Goal: Task Accomplishment & Management: Use online tool/utility

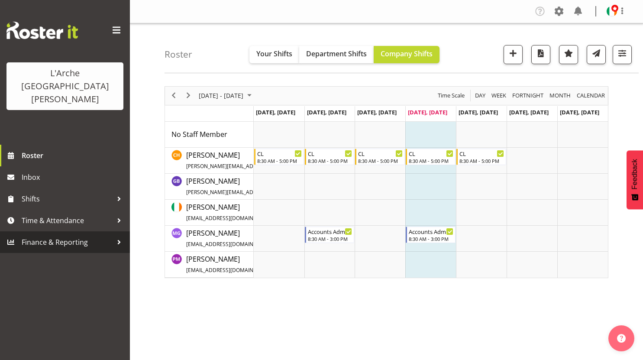
click at [67, 235] on span "Finance & Reporting" at bounding box center [67, 241] width 91 height 13
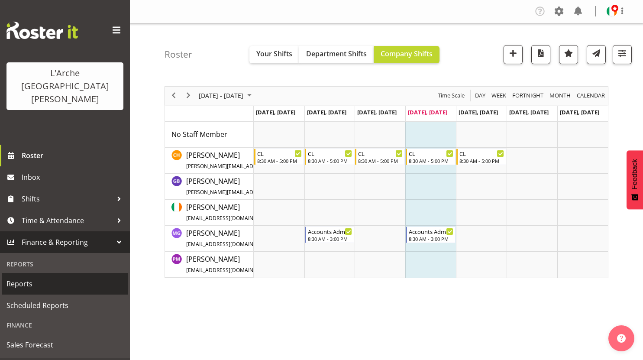
click at [26, 277] on span "Reports" at bounding box center [64, 283] width 117 height 13
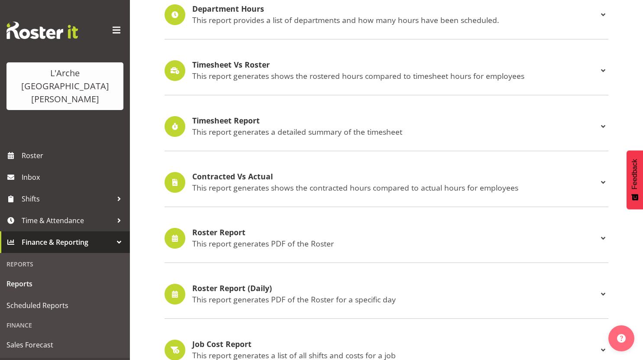
scroll to position [169, 0]
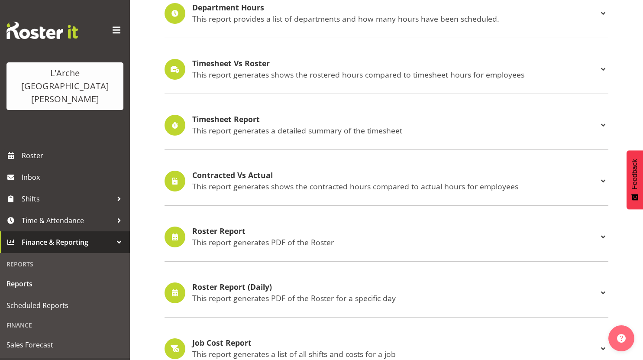
click at [235, 240] on p "This report generates PDF of the Roster" at bounding box center [394, 242] width 405 height 10
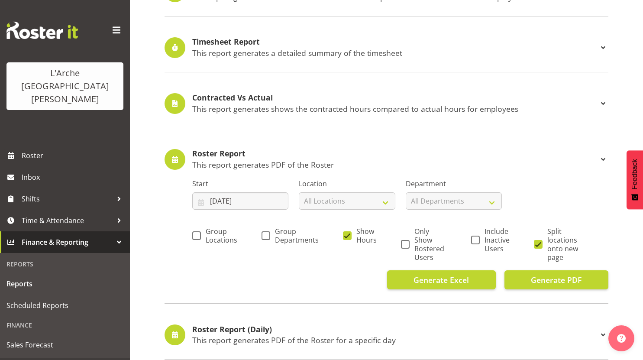
scroll to position [296, 0]
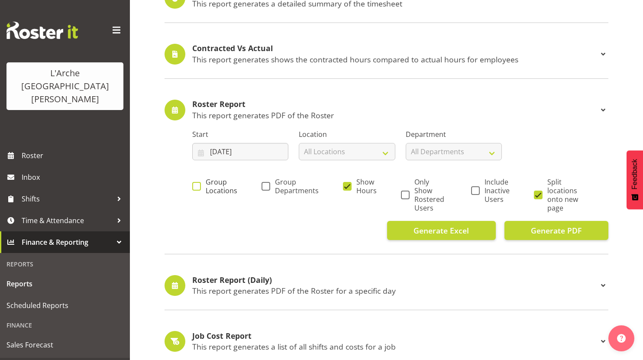
click at [199, 188] on span at bounding box center [196, 186] width 9 height 9
click at [198, 188] on input "Group Locations" at bounding box center [195, 186] width 6 height 6
checkbox input "true"
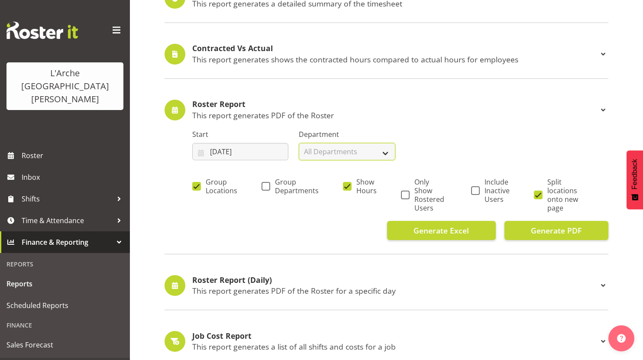
click at [382, 154] on select "All Departments Admin Art and Music Community Residential Supported Living" at bounding box center [347, 151] width 96 height 17
select select "4"
click at [299, 143] on select "All Departments Admin Art and Music Community Residential Supported Living" at bounding box center [347, 151] width 96 height 17
click at [195, 187] on span at bounding box center [196, 186] width 9 height 9
click at [195, 187] on input "Group Locations" at bounding box center [195, 186] width 6 height 6
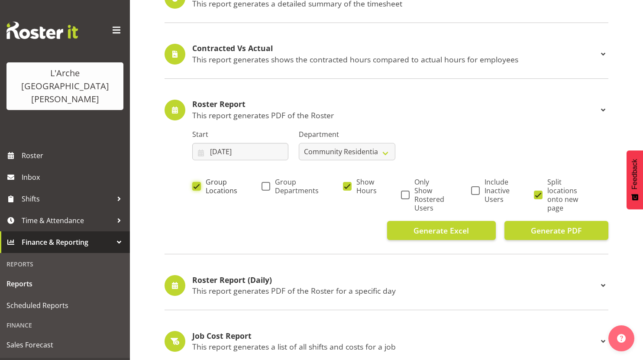
checkbox input "false"
click at [264, 188] on span at bounding box center [265, 186] width 9 height 9
click at [264, 188] on input "Group Departments" at bounding box center [264, 186] width 6 height 6
click at [391, 150] on select "All Locations 20 30 41 5 56b 65a 73 Art and Music Helensville Art [GEOGRAPHIC_D…" at bounding box center [347, 151] width 96 height 17
click at [266, 189] on span at bounding box center [265, 186] width 9 height 9
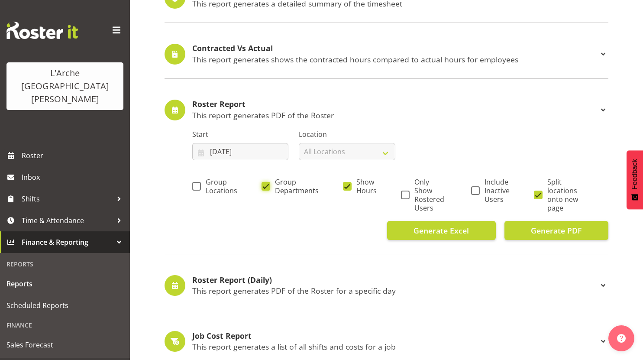
click at [266, 189] on input "Group Departments" at bounding box center [264, 186] width 6 height 6
checkbox input "false"
click at [538, 194] on span at bounding box center [538, 194] width 9 height 9
click at [538, 194] on input "Split locations onto new page" at bounding box center [537, 195] width 6 height 6
checkbox input "false"
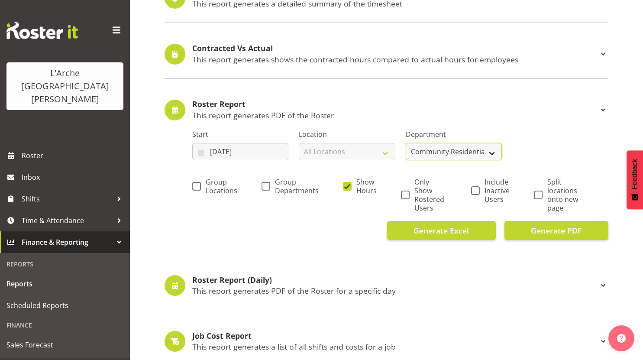
click at [488, 150] on select "Admin Art and Music Community Residential Supported Living" at bounding box center [453, 151] width 96 height 17
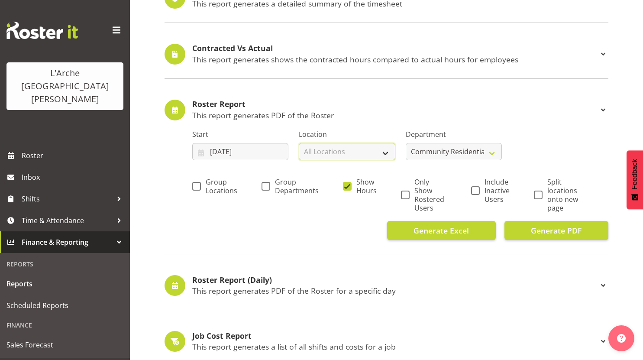
click at [385, 149] on select "All Locations 20 30 41 5 56b 65a 73 Art and Music Helensville Art [GEOGRAPHIC_D…" at bounding box center [347, 151] width 96 height 17
click at [250, 234] on div "Generate Excel Generate PDF" at bounding box center [400, 230] width 416 height 19
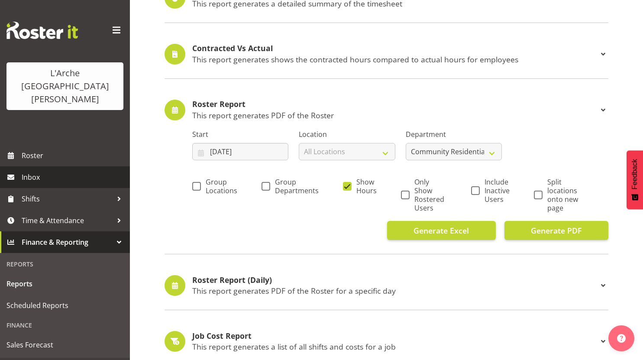
click at [36, 170] on span "Inbox" at bounding box center [74, 176] width 104 height 13
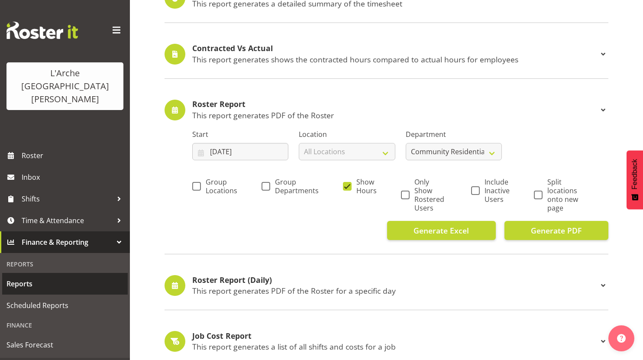
click at [28, 277] on span "Reports" at bounding box center [64, 283] width 117 height 13
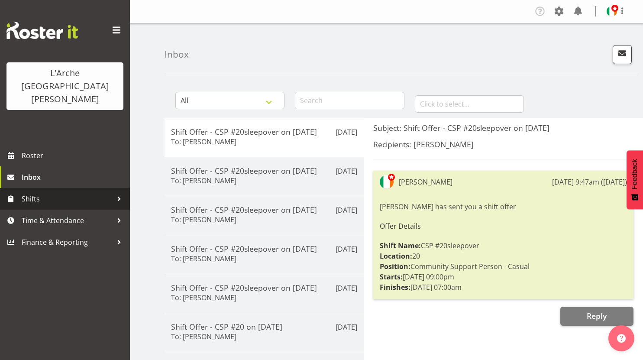
click at [38, 192] on span "Shifts" at bounding box center [67, 198] width 91 height 13
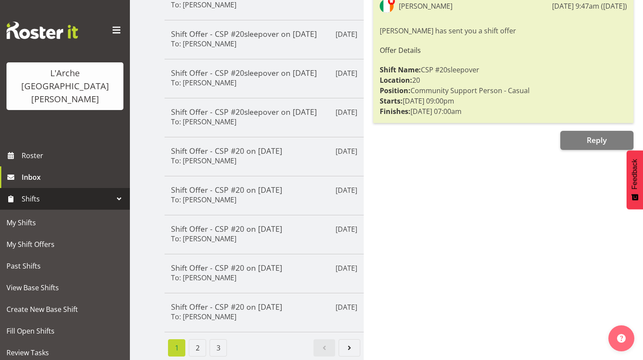
scroll to position [66, 0]
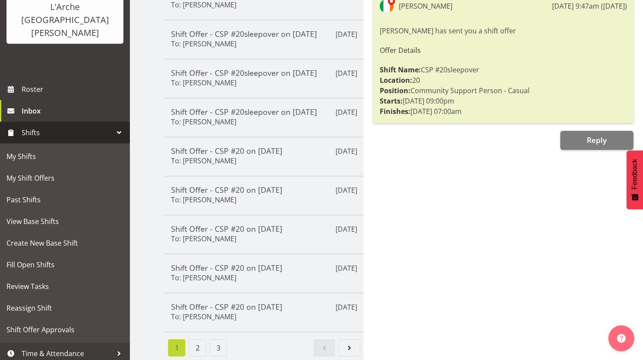
click at [498, 296] on div "Subject: Shift Offer - CSP #20sleepover on [DATE] Recipients: [PERSON_NAME] [PE…" at bounding box center [502, 151] width 279 height 418
click at [34, 29] on div "L'Arche [GEOGRAPHIC_DATA][PERSON_NAME]" at bounding box center [65, 6] width 130 height 145
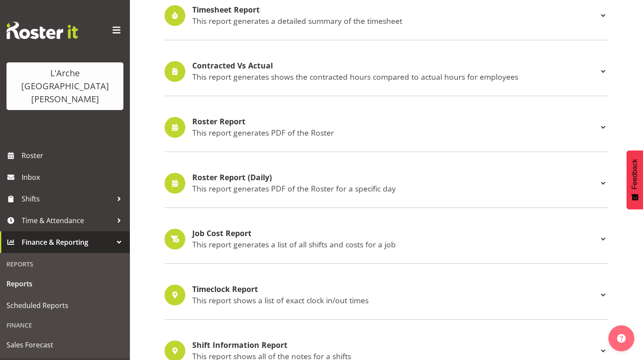
scroll to position [275, 0]
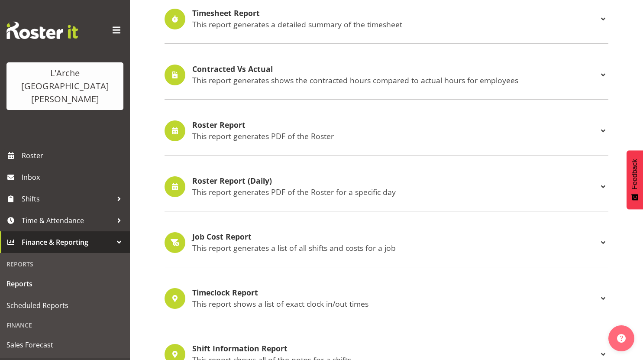
click at [239, 132] on p "This report generates PDF of the Roster" at bounding box center [394, 136] width 405 height 10
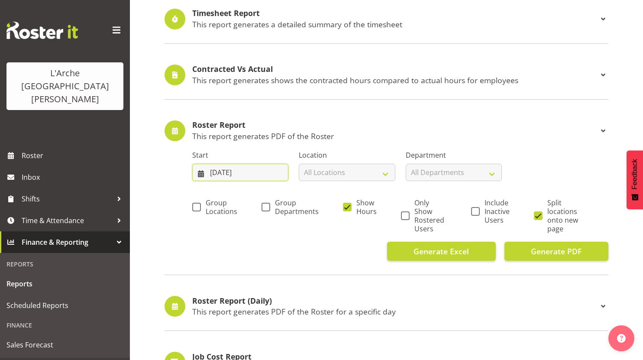
click at [260, 170] on input "[DATE]" at bounding box center [240, 172] width 96 height 17
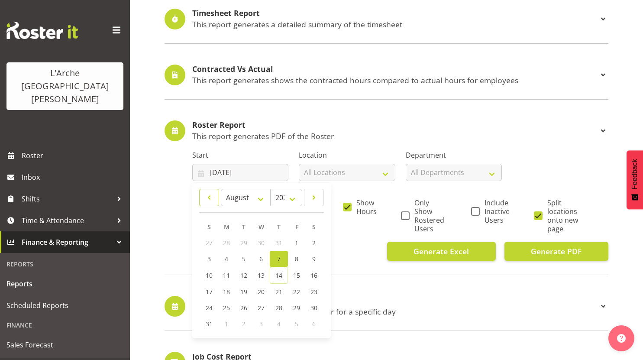
click at [208, 196] on span at bounding box center [209, 197] width 9 height 10
select select "5"
click at [227, 241] on span "2" at bounding box center [226, 242] width 3 height 8
type input "[DATE]"
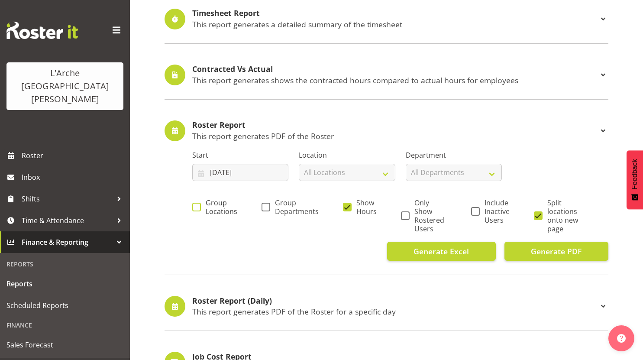
click at [197, 206] on span at bounding box center [196, 206] width 9 height 9
click at [197, 206] on input "Group Locations" at bounding box center [195, 207] width 6 height 6
checkbox input "true"
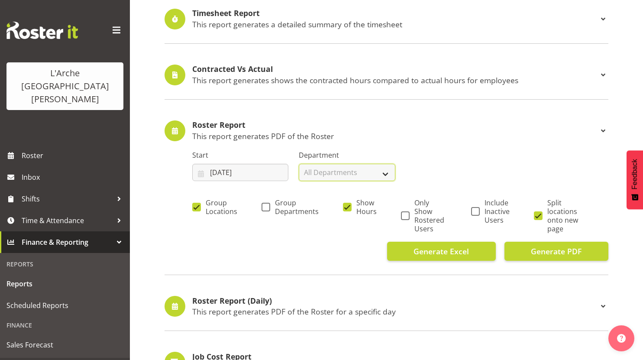
click at [386, 172] on select "All Departments Admin Art and Music Community Residential Supported Living" at bounding box center [347, 172] width 96 height 17
select select "4"
click at [299, 164] on select "All Departments Admin Art and Music Community Residential Supported Living" at bounding box center [347, 172] width 96 height 17
click at [382, 173] on select "Admin Art and Music Community Residential Supported Living" at bounding box center [347, 172] width 96 height 17
drag, startPoint x: 302, startPoint y: 259, endPoint x: 302, endPoint y: 237, distance: 22.1
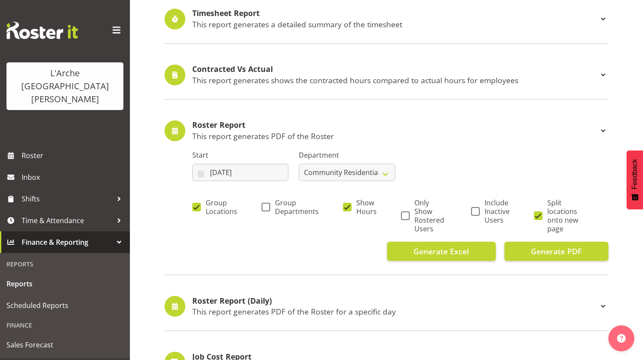
click at [302, 258] on div "Generate Excel Generate PDF" at bounding box center [400, 250] width 416 height 19
click at [193, 208] on span at bounding box center [196, 206] width 9 height 9
click at [193, 208] on input "Group Locations" at bounding box center [195, 207] width 6 height 6
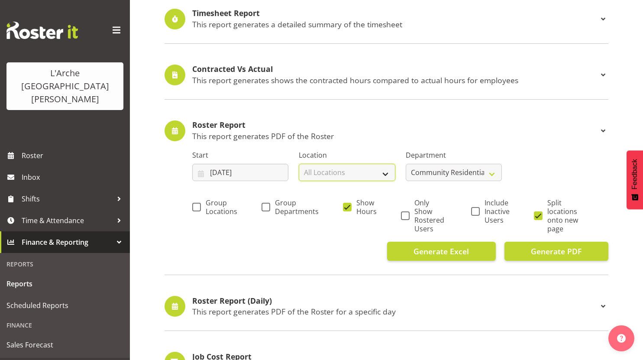
click at [382, 172] on select "All Locations 20 30 41 5 56b 65a 73 Art and Music Helensville Art [GEOGRAPHIC_D…" at bounding box center [347, 172] width 96 height 17
click at [490, 170] on select "Admin Art and Music Community Residential Supported Living" at bounding box center [453, 172] width 96 height 17
click at [306, 238] on div "Group Locations Group Departments Show Hours Only Show Rostered Users Include I…" at bounding box center [400, 216] width 416 height 51
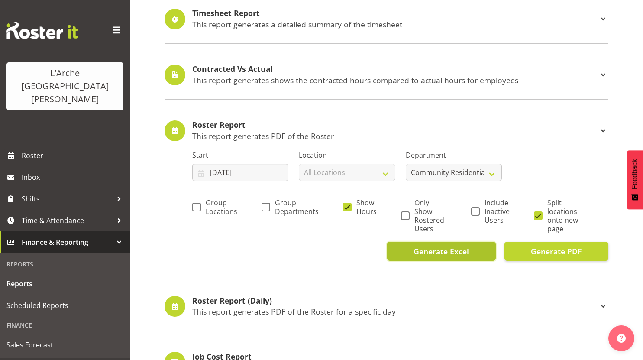
click at [452, 252] on span "Generate Excel" at bounding box center [440, 250] width 55 height 11
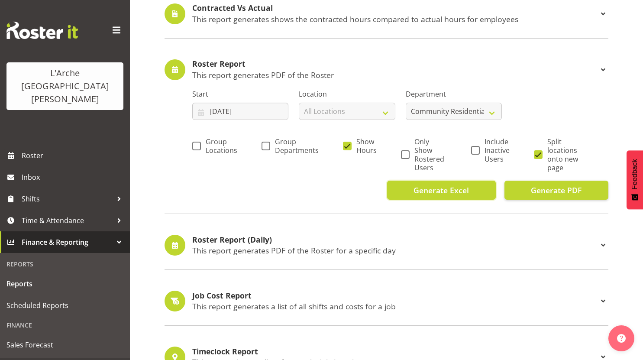
scroll to position [305, 0]
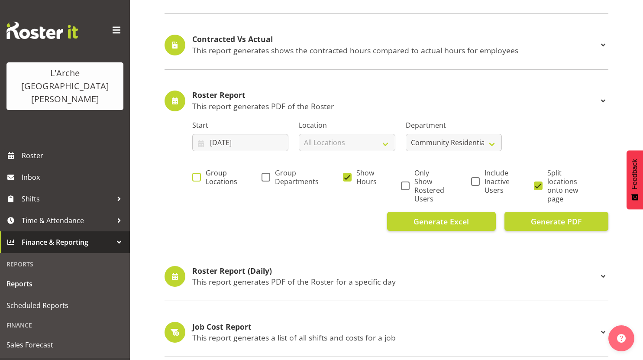
click at [198, 175] on span at bounding box center [196, 177] width 9 height 9
click at [198, 175] on input "Group Locations" at bounding box center [195, 177] width 6 height 6
checkbox input "true"
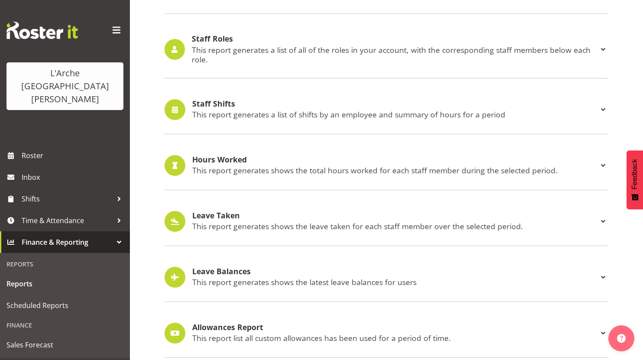
scroll to position [977, 0]
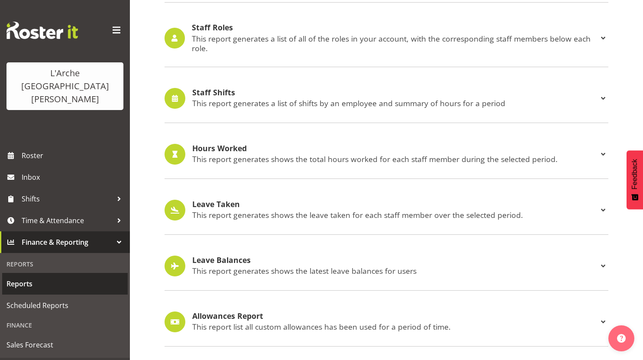
click at [126, 273] on link "Reports" at bounding box center [64, 284] width 125 height 22
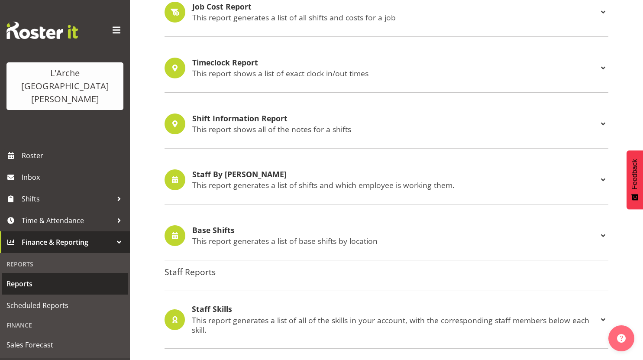
scroll to position [544, 0]
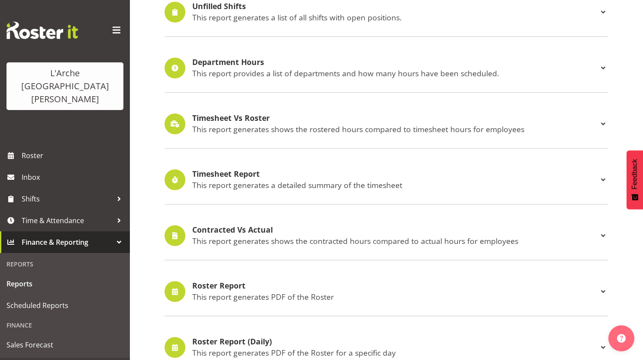
scroll to position [282, 0]
